Goal: Transaction & Acquisition: Subscribe to service/newsletter

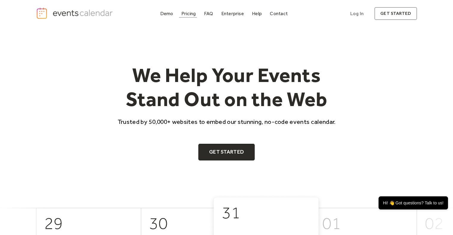
click at [192, 12] on div "Pricing" at bounding box center [188, 13] width 15 height 3
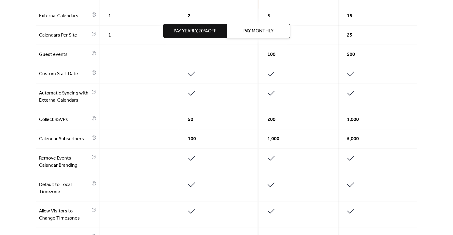
scroll to position [119, 0]
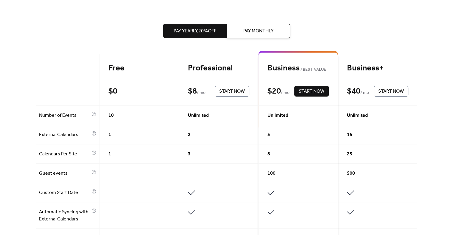
click at [80, 78] on div at bounding box center [67, 80] width 63 height 52
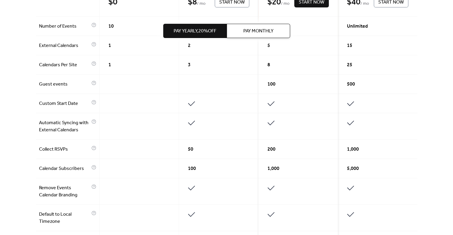
scroll to position [60, 0]
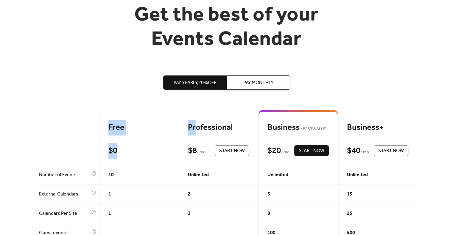
drag, startPoint x: 311, startPoint y: 112, endPoint x: 196, endPoint y: 114, distance: 115.5
click at [206, 110] on div "Pay Yearly, 20% off Pay Monthly" at bounding box center [226, 83] width 127 height 62
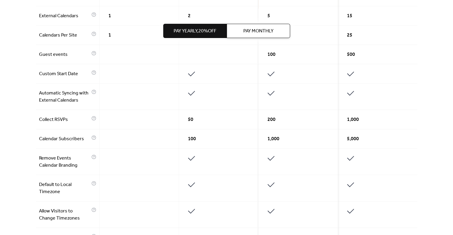
scroll to position [476, 0]
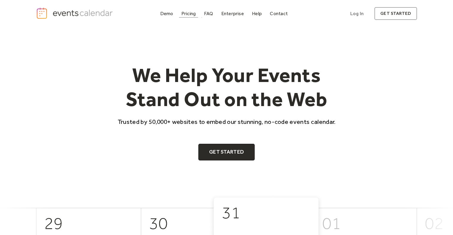
click at [193, 14] on div "Pricing" at bounding box center [188, 13] width 15 height 3
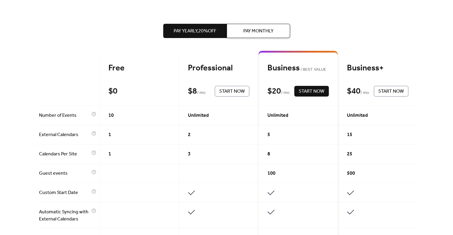
scroll to position [89, 0]
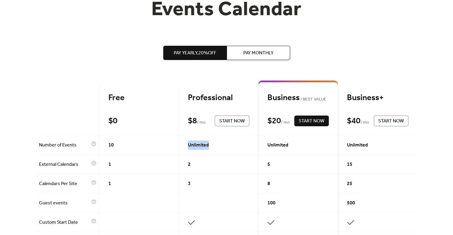
drag, startPoint x: 187, startPoint y: 146, endPoint x: 233, endPoint y: 145, distance: 46.4
click at [233, 145] on div "Unlimited" at bounding box center [218, 145] width 79 height 19
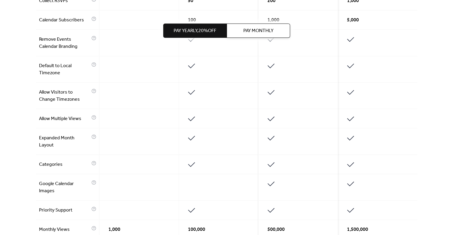
scroll to position [417, 0]
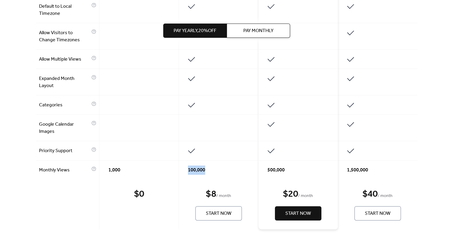
drag, startPoint x: 186, startPoint y: 170, endPoint x: 207, endPoint y: 171, distance: 21.5
click at [207, 171] on div "100,000" at bounding box center [218, 170] width 79 height 19
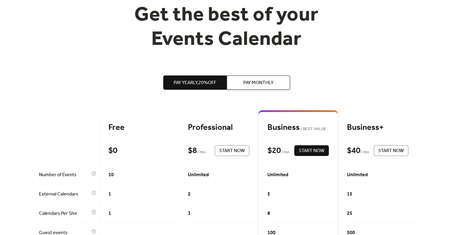
scroll to position [0, 0]
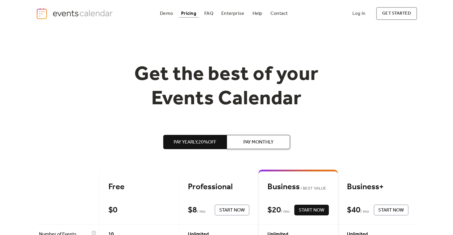
click at [206, 160] on div "Pay Yearly, 20% off Pay Monthly" at bounding box center [226, 142] width 127 height 62
